Goal: Register for event/course

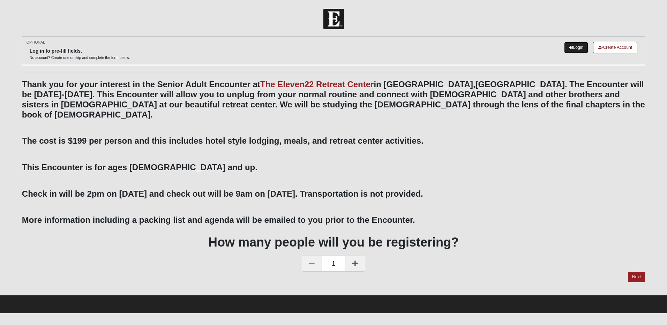
click at [576, 49] on link "Login" at bounding box center [576, 48] width 24 height 12
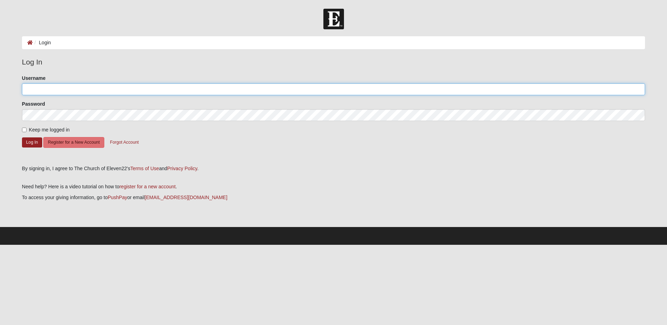
click at [53, 89] on input "Username" at bounding box center [333, 89] width 623 height 12
type input "[EMAIL_ADDRESS][DOMAIN_NAME]"
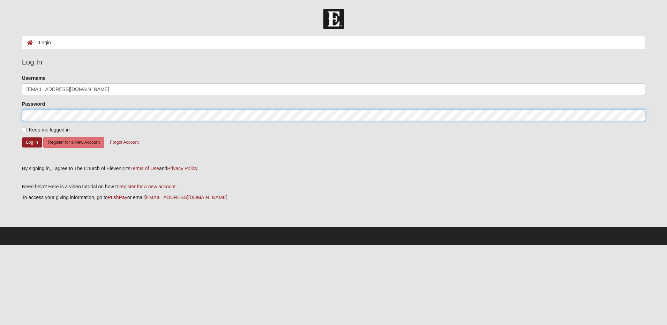
click at [22, 138] on button "Log In" at bounding box center [32, 143] width 20 height 10
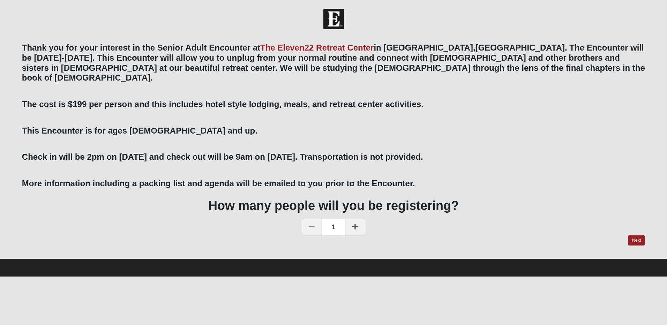
click at [358, 219] on link at bounding box center [355, 227] width 20 height 16
click at [633, 236] on link "Next" at bounding box center [636, 241] width 17 height 10
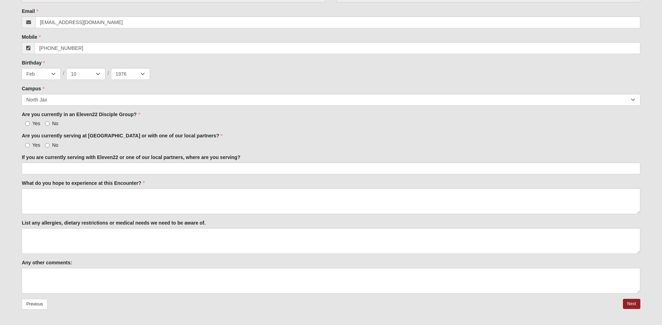
scroll to position [151, 0]
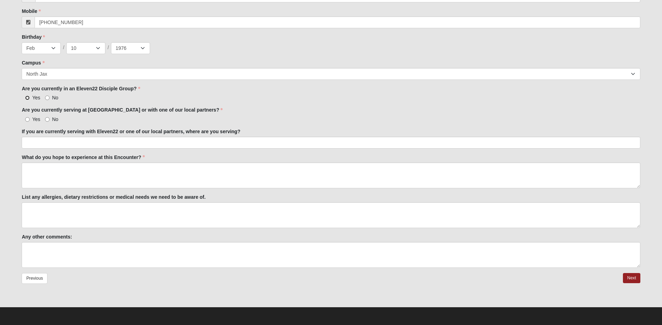
click at [28, 98] on input "Yes" at bounding box center [27, 98] width 5 height 5
radio input "true"
click at [28, 120] on input "Yes" at bounding box center [27, 119] width 5 height 5
radio input "true"
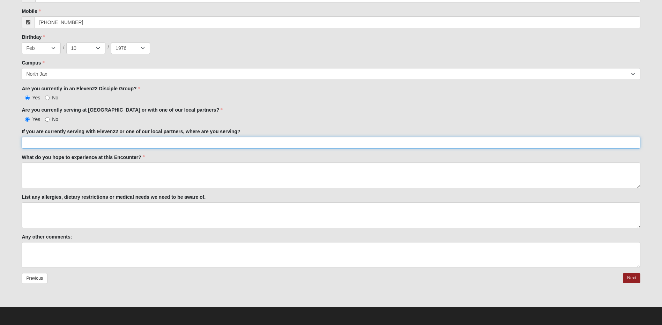
click at [72, 143] on input "If you are currently serving with Eleven22 or one of our local partners, where …" at bounding box center [331, 143] width 619 height 12
type input "Nehemiah"
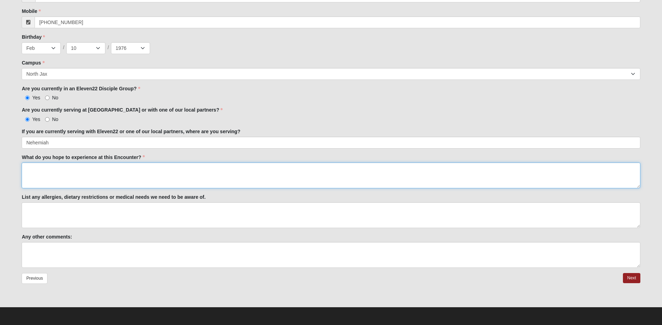
click at [46, 171] on textarea "What do you hope to experience at this Encounter?" at bounding box center [331, 176] width 619 height 26
type textarea "Unplug and growth"
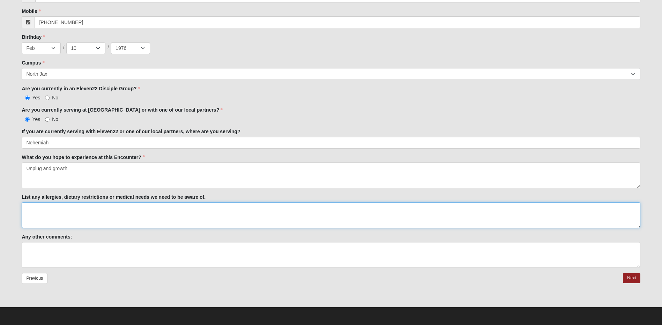
click at [84, 216] on textarea "List any allergies, dietary restrictions or medical needs we need to be aware o…" at bounding box center [331, 215] width 619 height 26
click at [627, 278] on link "Next" at bounding box center [631, 278] width 17 height 10
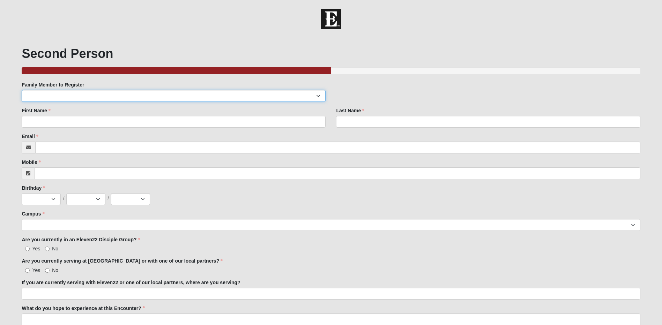
click at [50, 94] on select "Rob Price Rob Price" at bounding box center [174, 96] width 304 height 12
select select "61249"
click at [22, 90] on select "Rob Price Rob Price" at bounding box center [174, 96] width 304 height 12
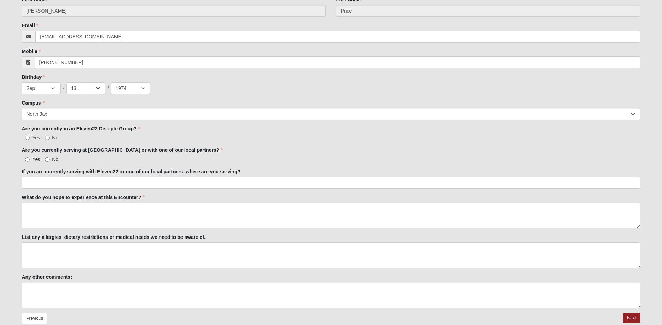
scroll to position [140, 0]
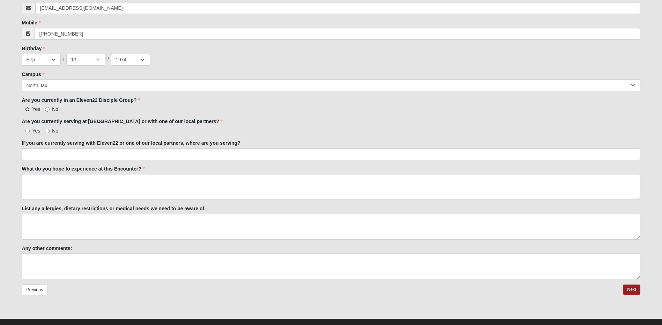
click at [28, 109] on input "Yes" at bounding box center [27, 109] width 5 height 5
radio input "true"
click at [27, 132] on input "Yes" at bounding box center [27, 131] width 5 height 5
radio input "true"
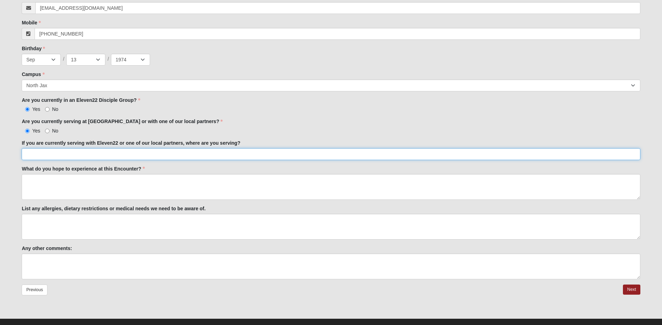
click at [34, 151] on input "If you are currently serving with Eleven22 or one of our local partners, where …" at bounding box center [331, 154] width 619 height 12
type input "Nehemiah"
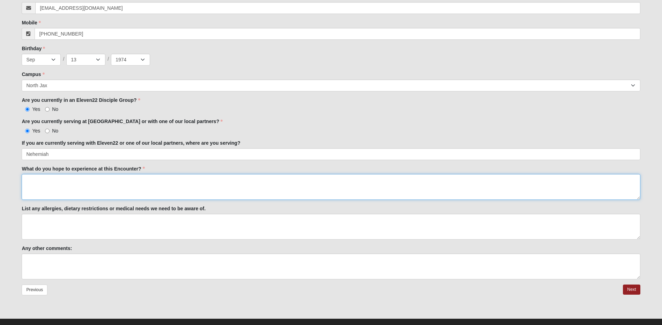
click at [48, 179] on textarea "What do you hope to experience at this Encounter?" at bounding box center [331, 187] width 619 height 26
type textarea "Unplug and grow"
click at [637, 289] on link "Next" at bounding box center [631, 290] width 17 height 10
